Goal: Find specific page/section: Find specific page/section

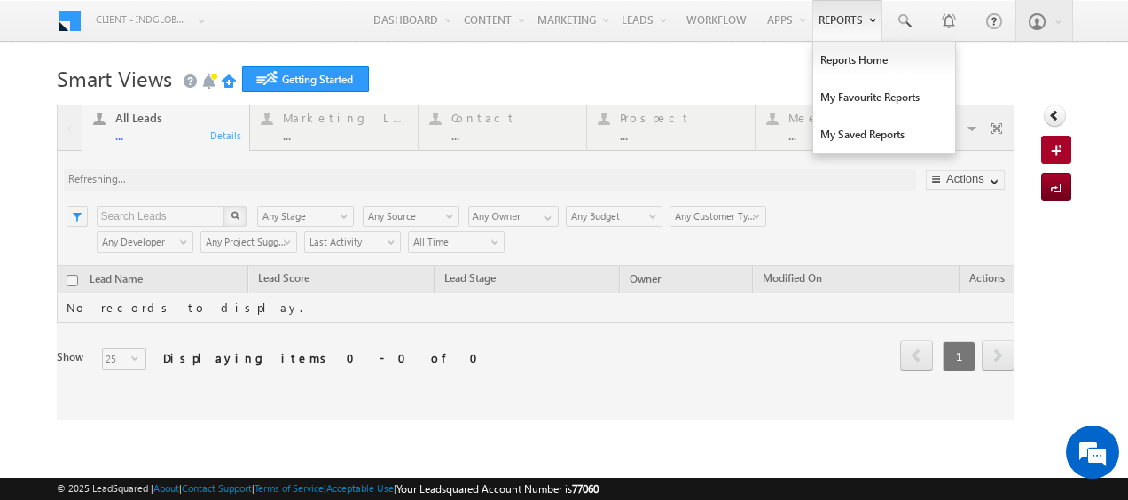
click at [851, 25] on link "Reports" at bounding box center [846, 20] width 69 height 41
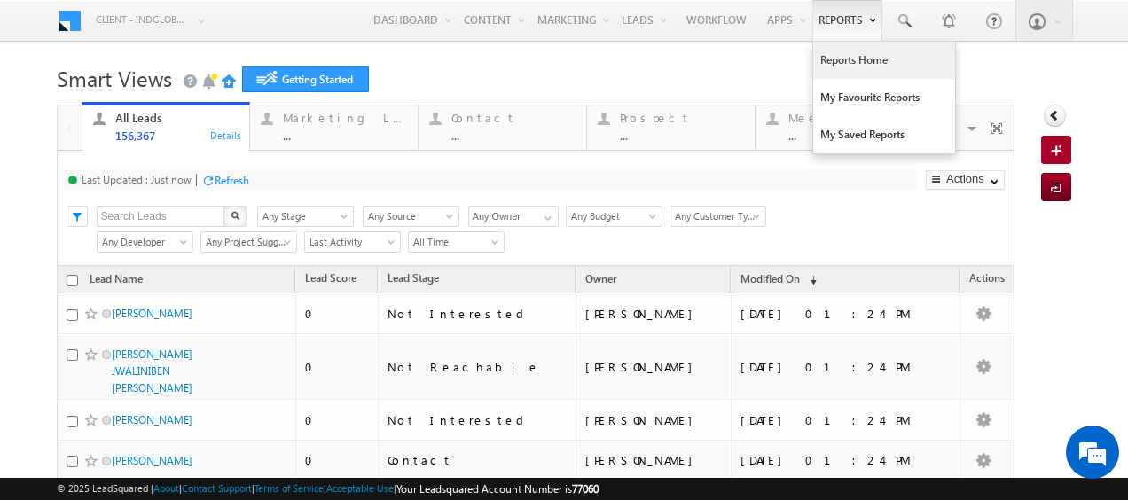
click at [857, 64] on link "Reports Home" at bounding box center [884, 60] width 142 height 37
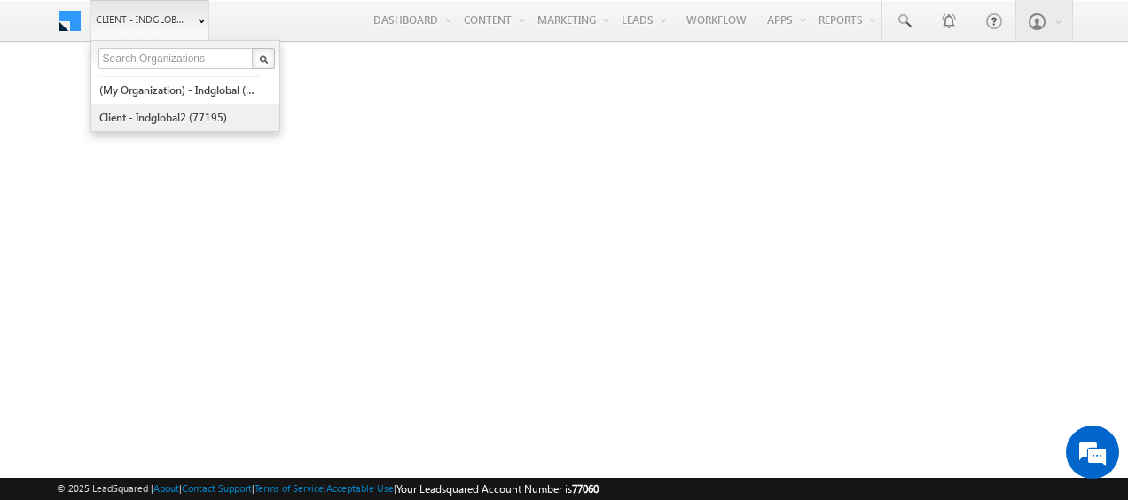
click at [176, 112] on link "Client - indglobal2 (77195)" at bounding box center [179, 117] width 162 height 27
